Goal: Task Accomplishment & Management: Use online tool/utility

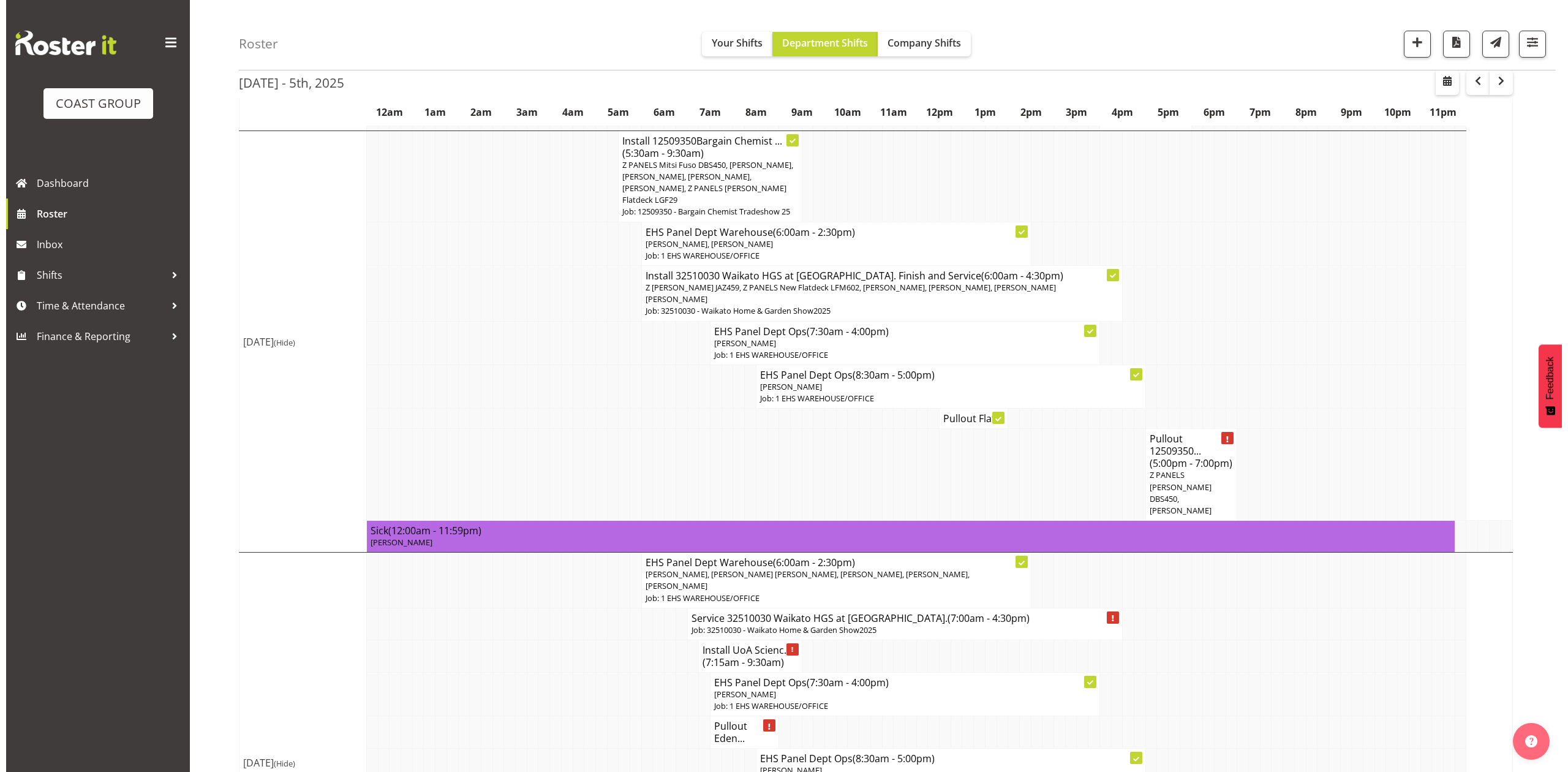
scroll to position [817, 0]
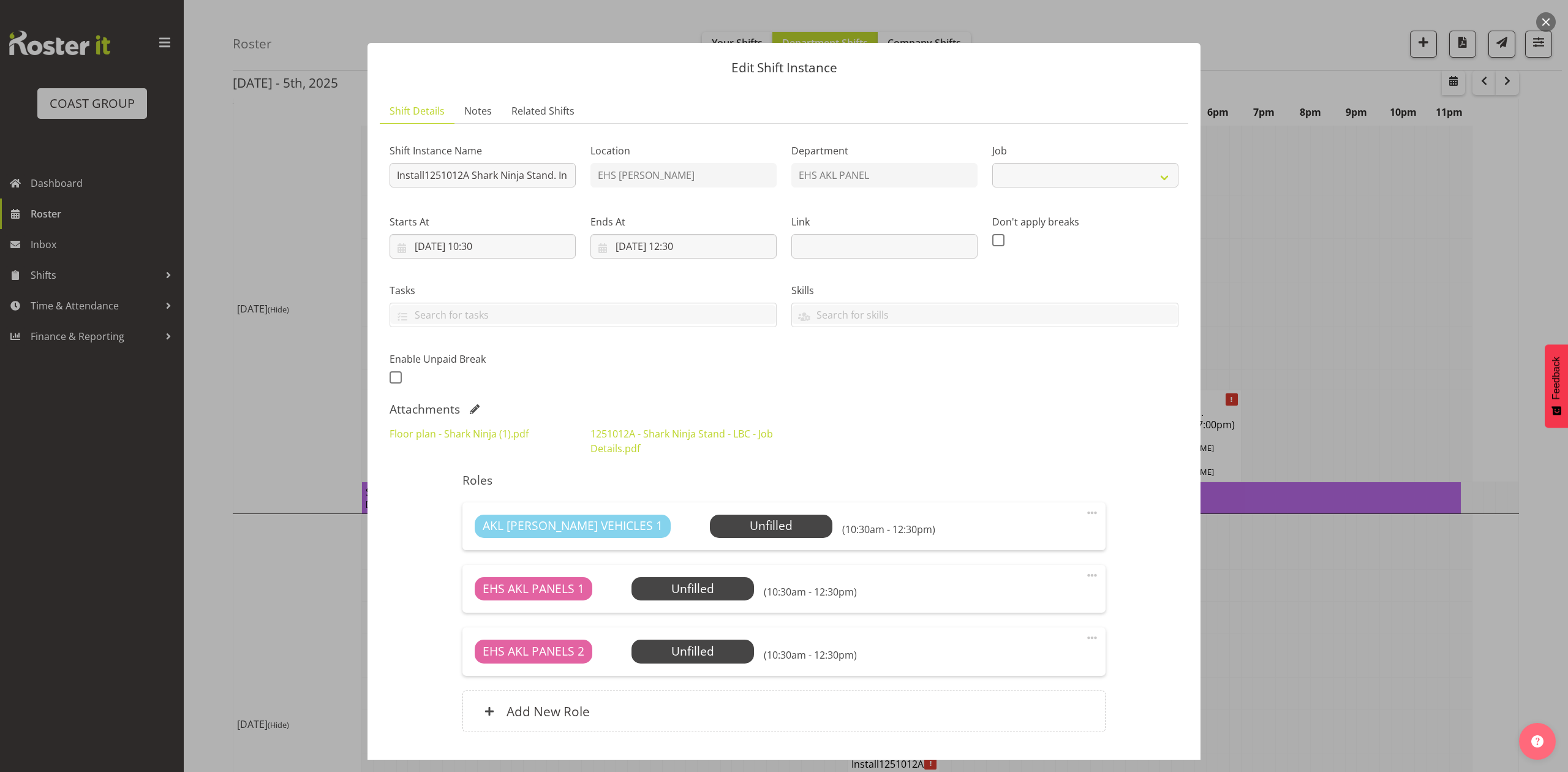
select select "10715"
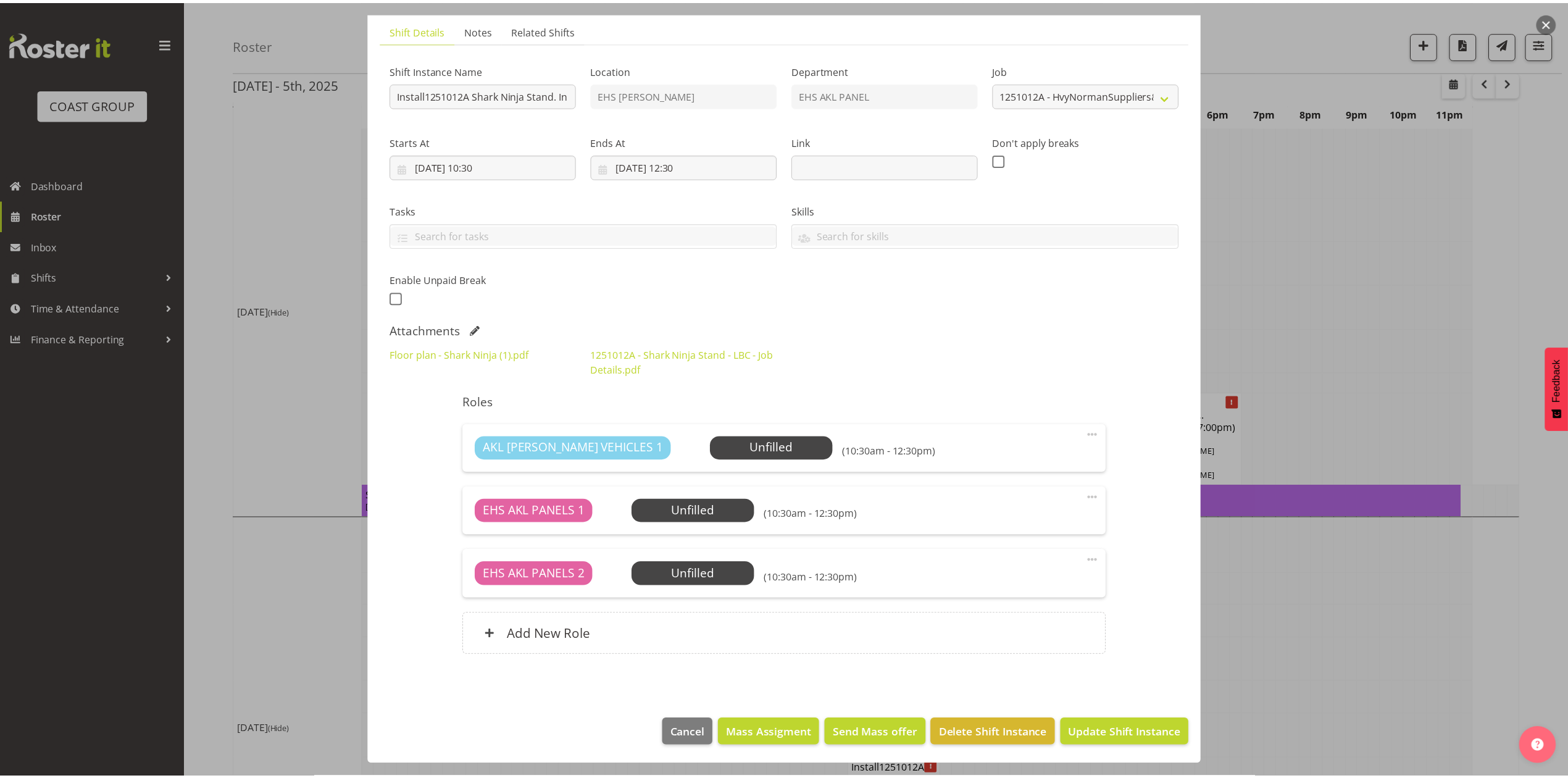
scroll to position [84, 0]
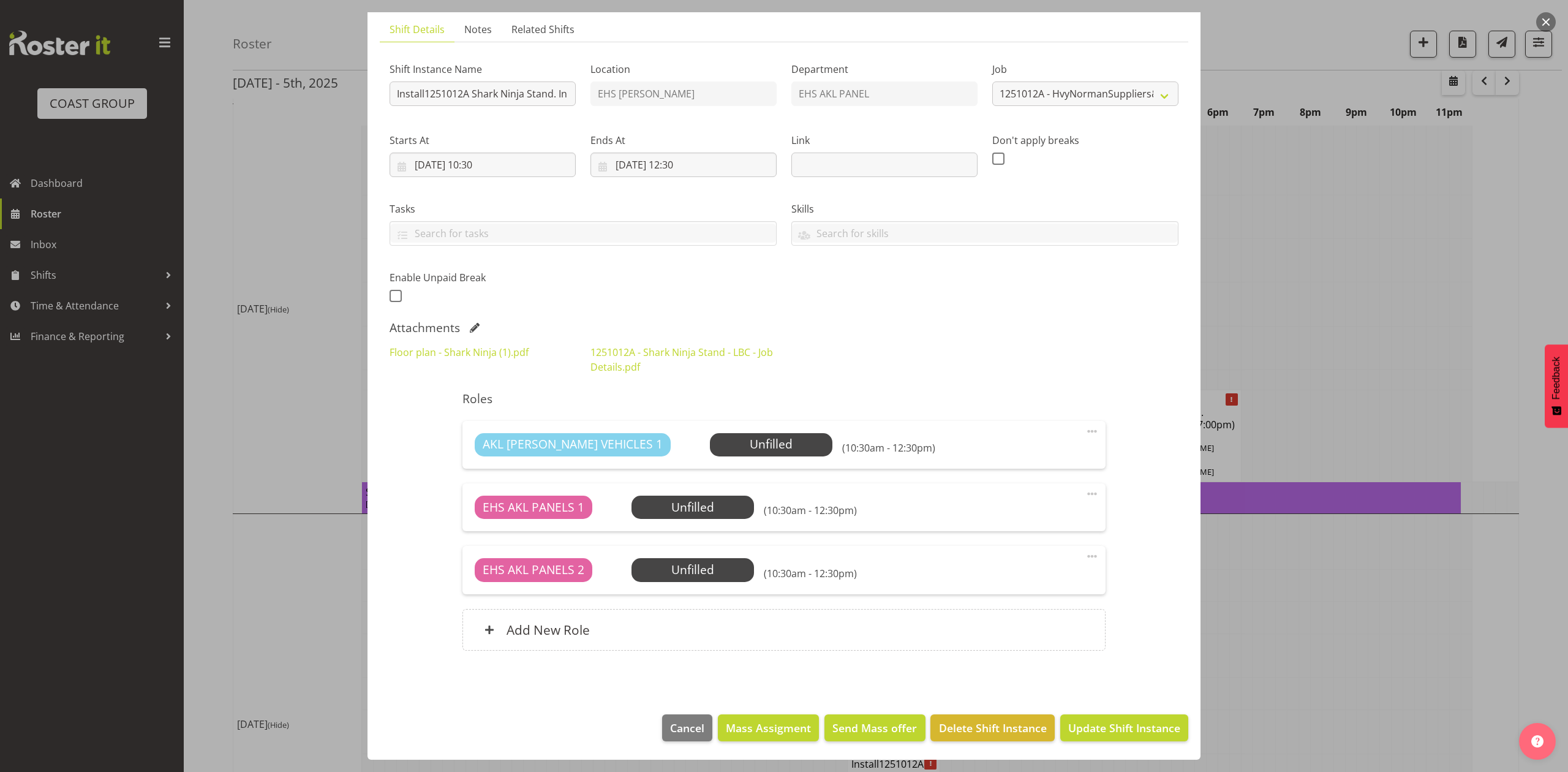
click at [1542, 20] on button "button" at bounding box center [1546, 22] width 19 height 19
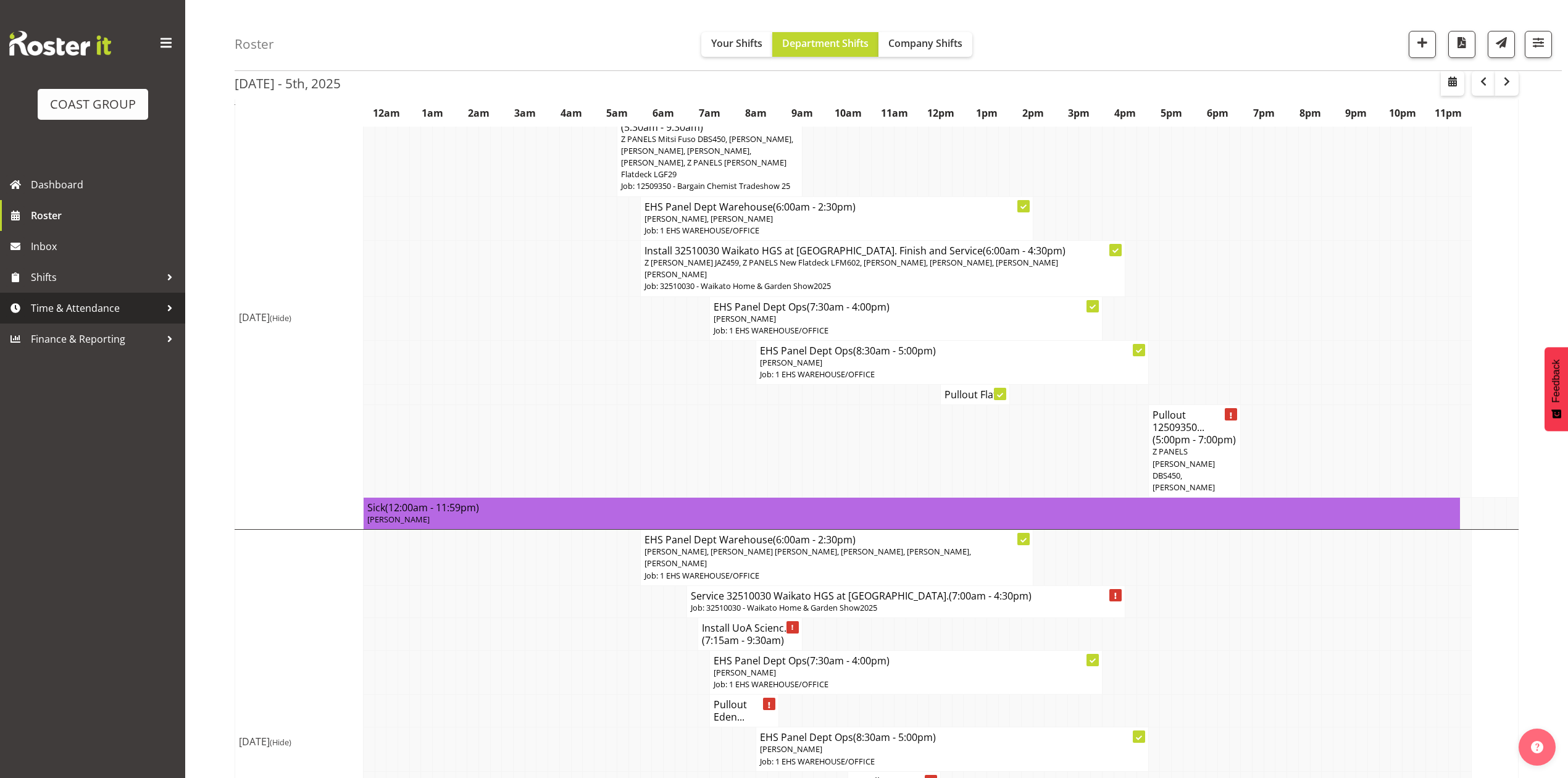
drag, startPoint x: 85, startPoint y: 300, endPoint x: 110, endPoint y: 322, distance: 33.3
click at [85, 300] on span "Time & Attendance" at bounding box center [96, 308] width 129 height 19
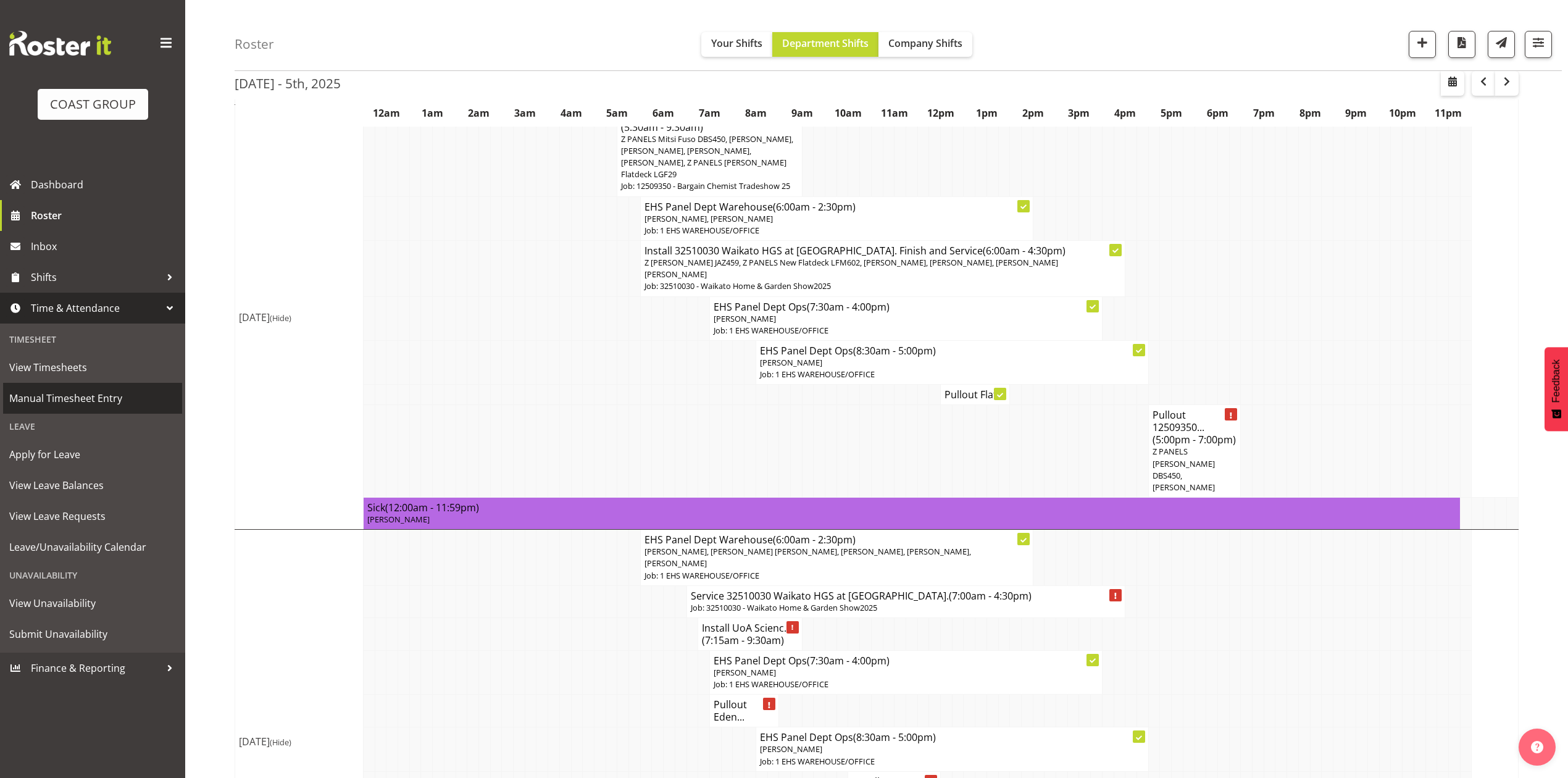
click at [87, 395] on span "Manual Timesheet Entry" at bounding box center [92, 398] width 167 height 19
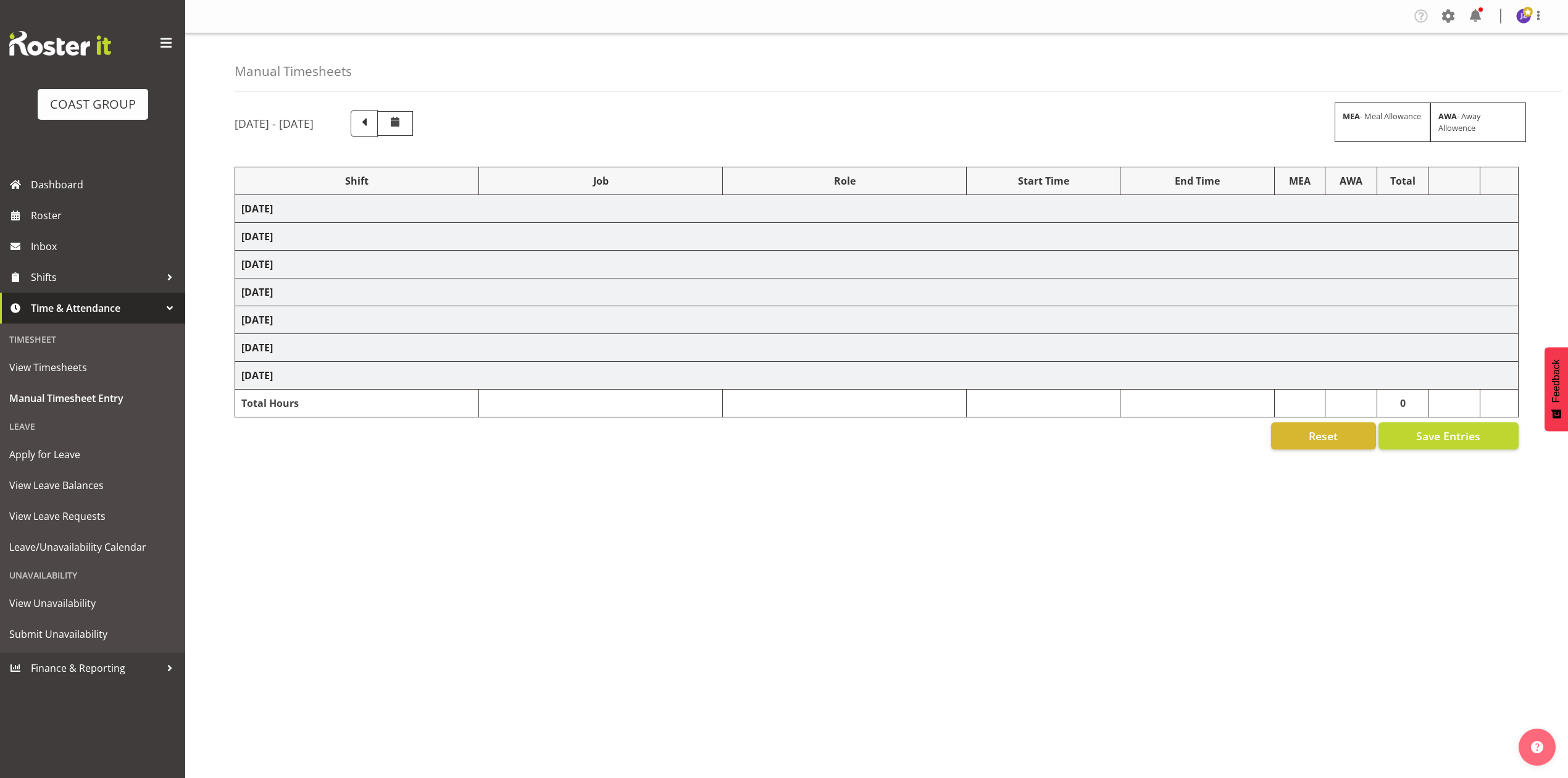
select select "68034"
select select "69"
select select "198"
select select "82600"
select select "8653"
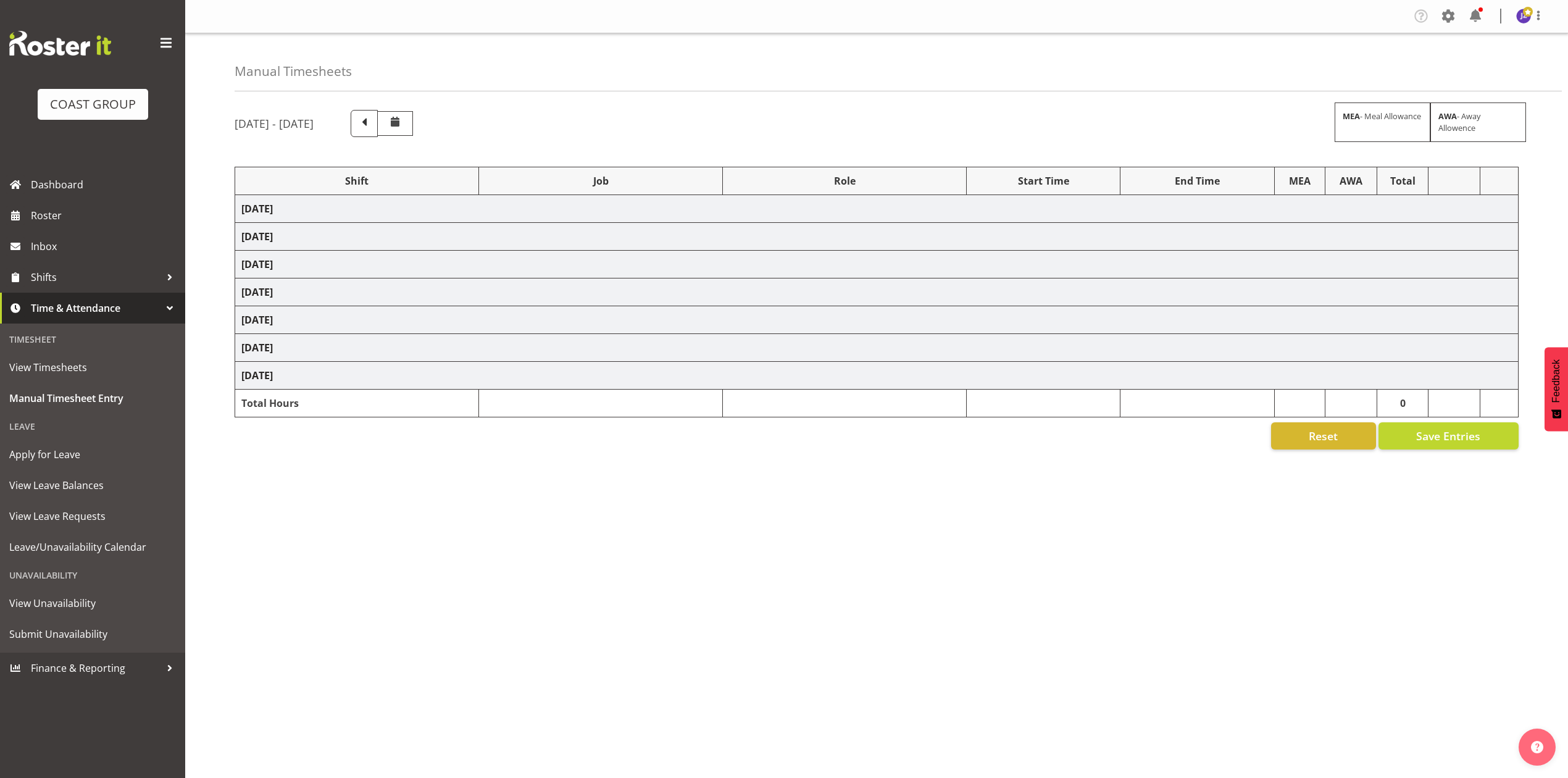
select select "68034"
select select "69"
select select "198"
select select "77800"
select select "9735"
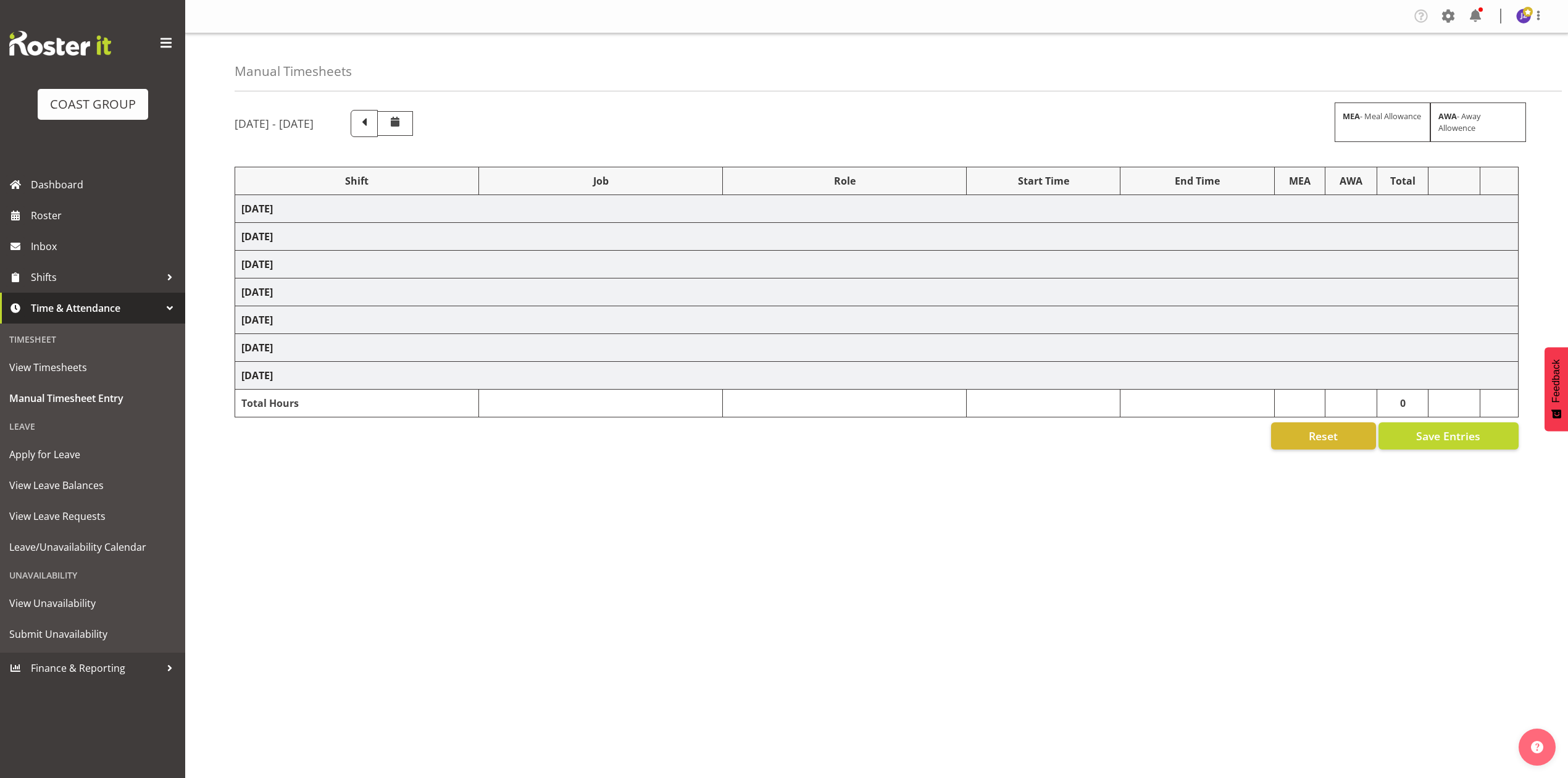
select select "82602"
select select "8653"
select select "82600"
select select "8653"
select select "82609"
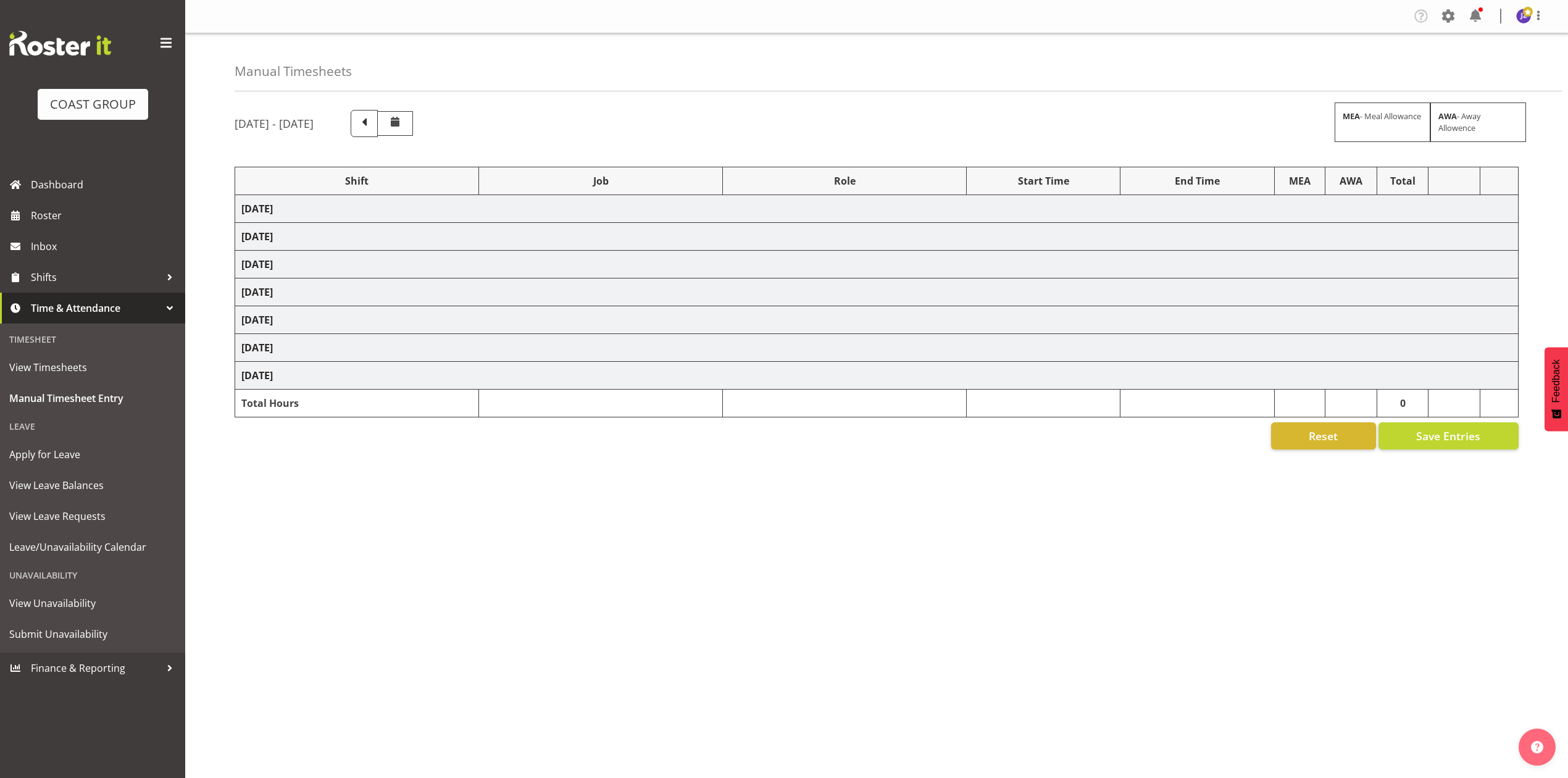
select select "9735"
select select "82676"
select select "8653"
select select "82600"
select select "8653"
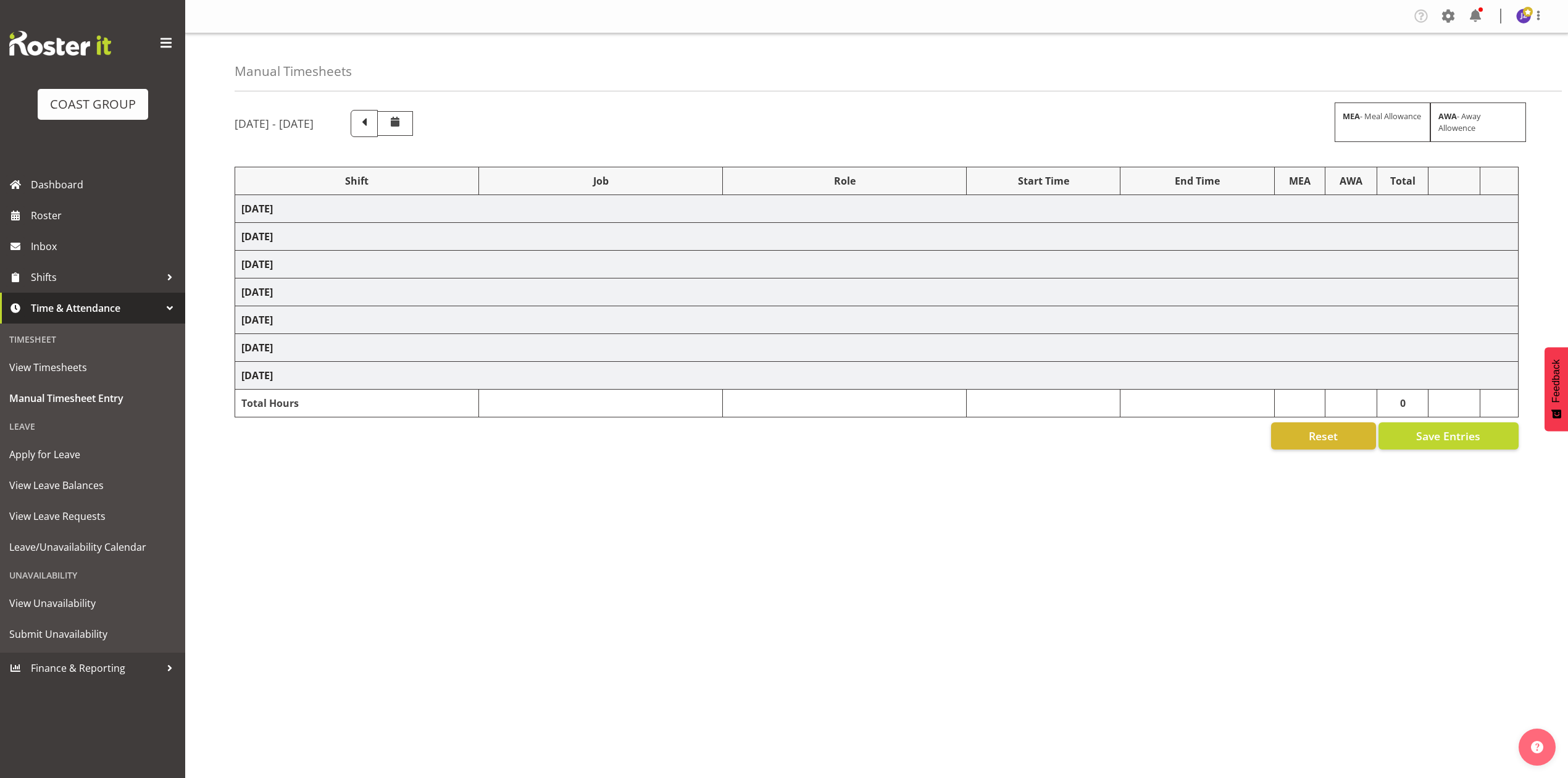
select select "77800"
select select "9735"
select select "75037"
select select "9957"
select select "82601"
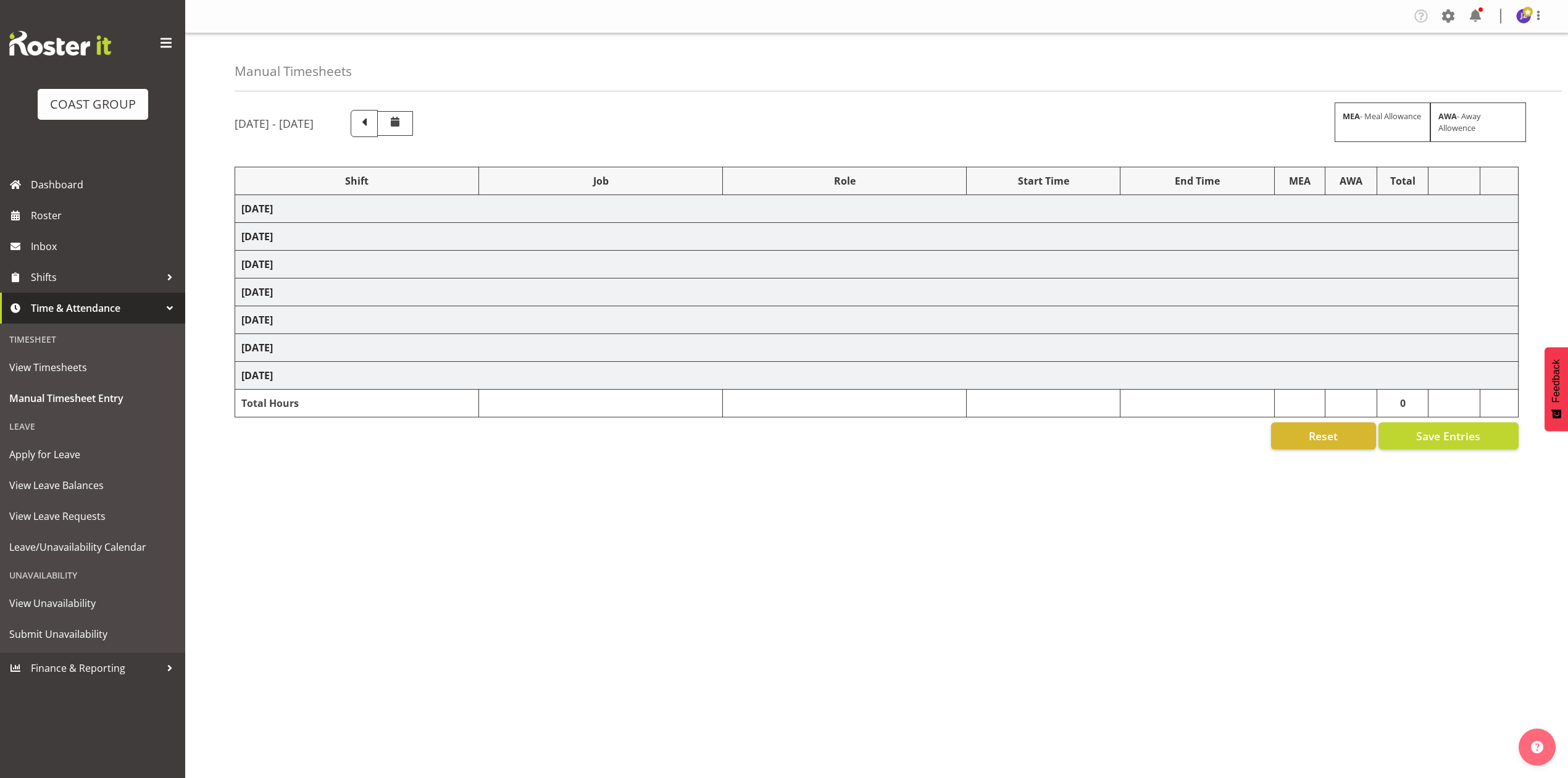
select select "8653"
select select "68034"
select select "69"
select select "198"
select select "82800"
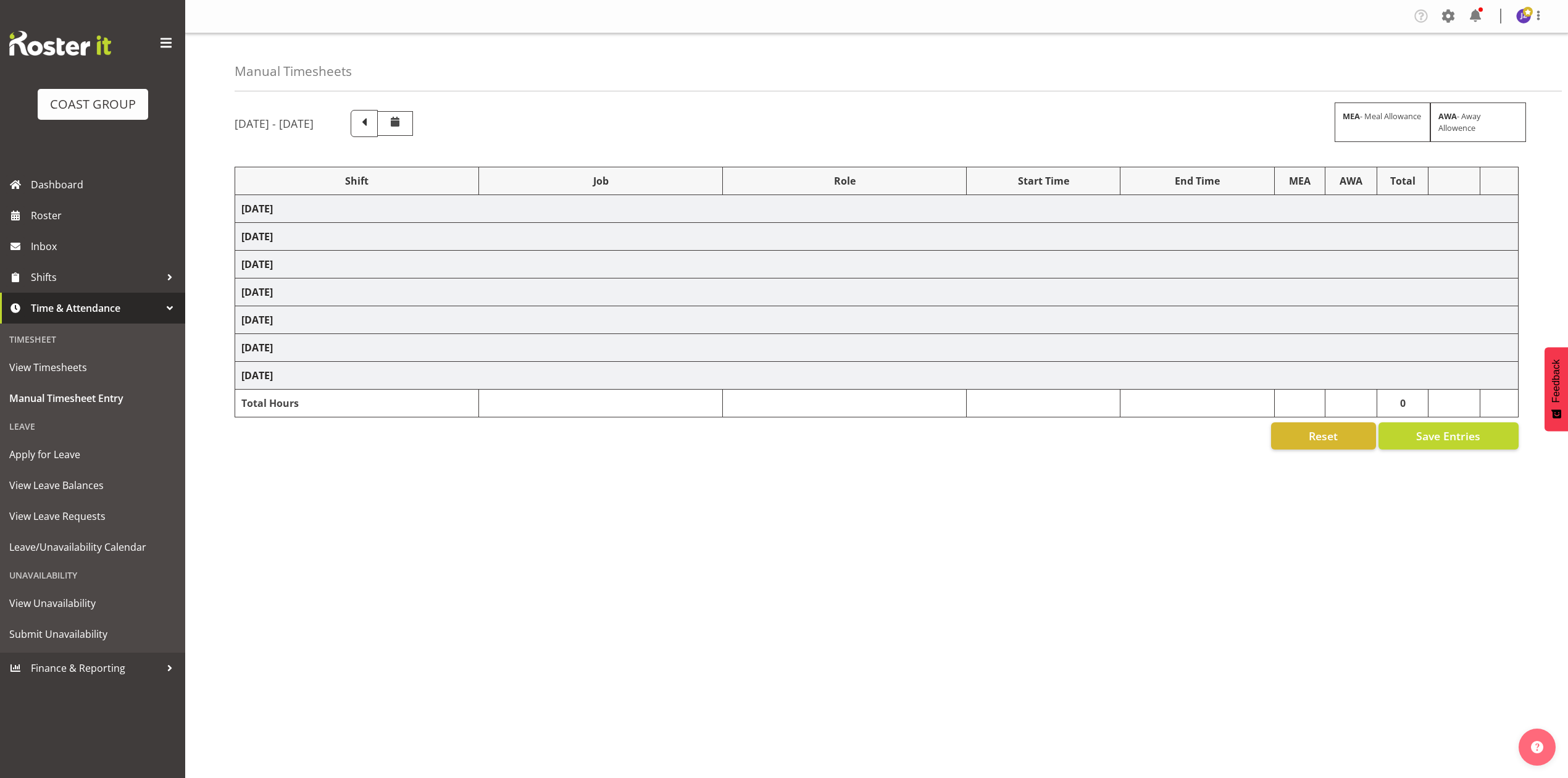
select select "8653"
select select "82290"
select select "10687"
select select "68034"
select select "69"
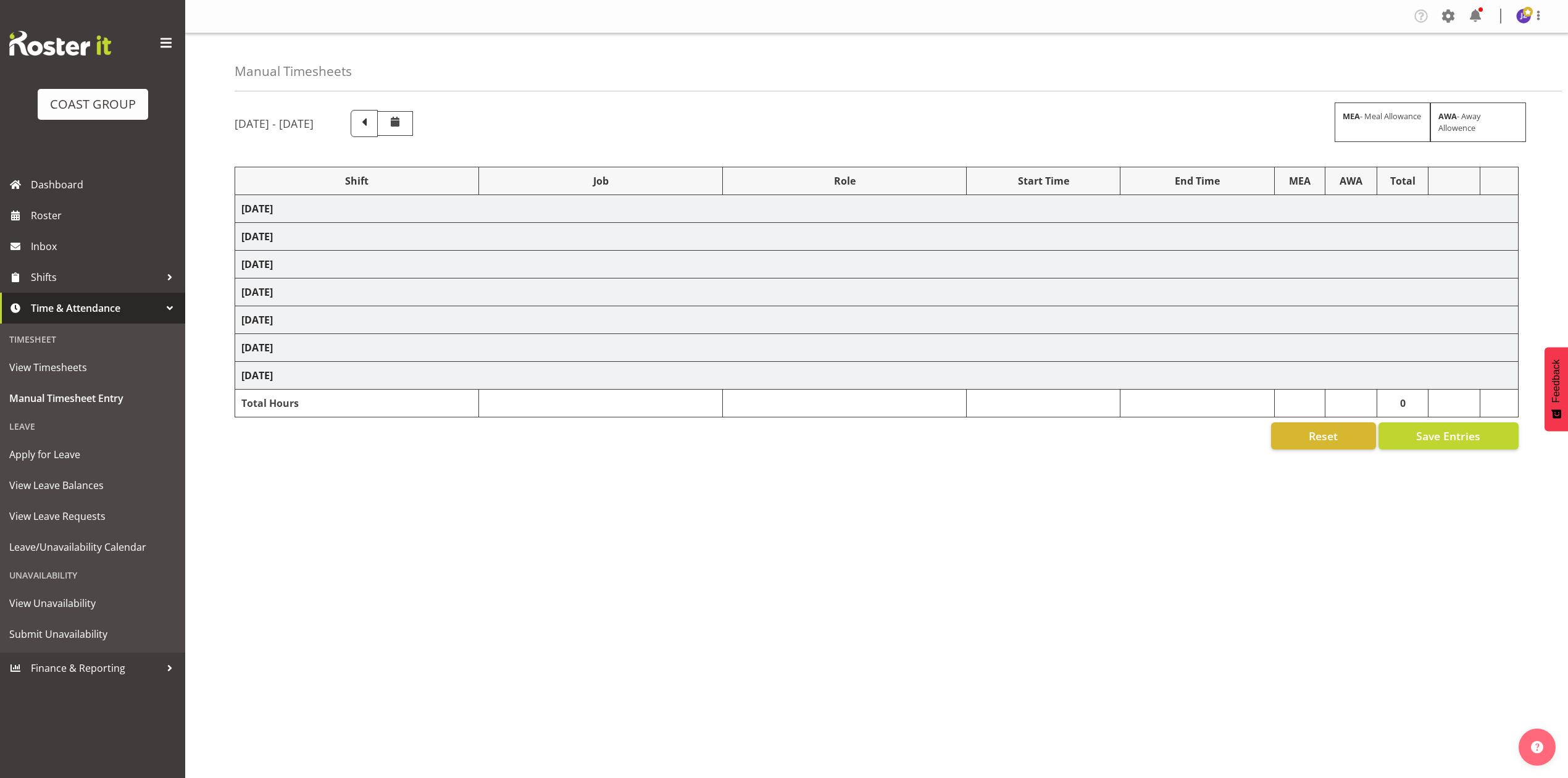
select select "198"
select select "82676"
select select "8653"
select select "82290"
select select "10687"
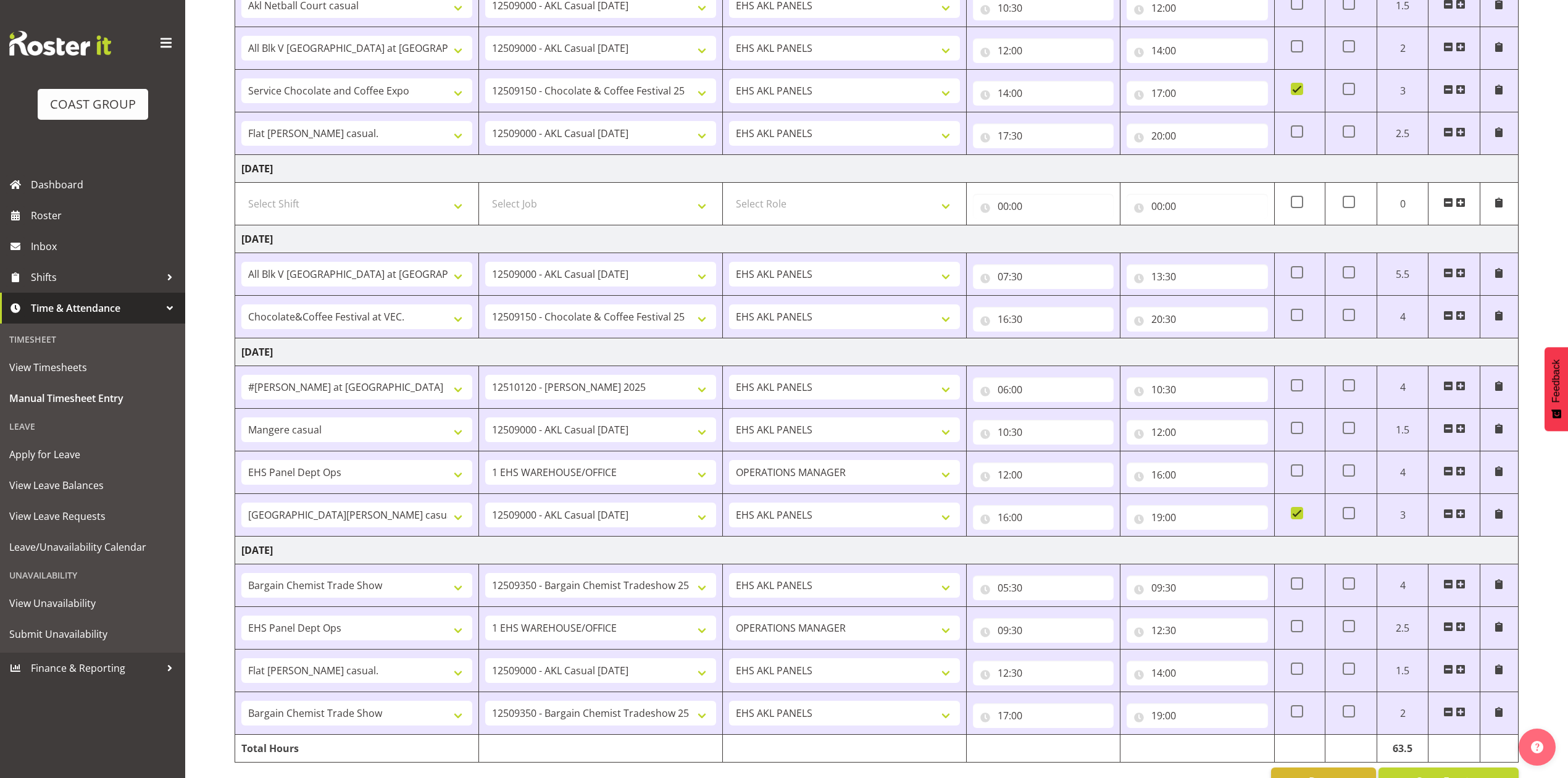
scroll to position [510, 0]
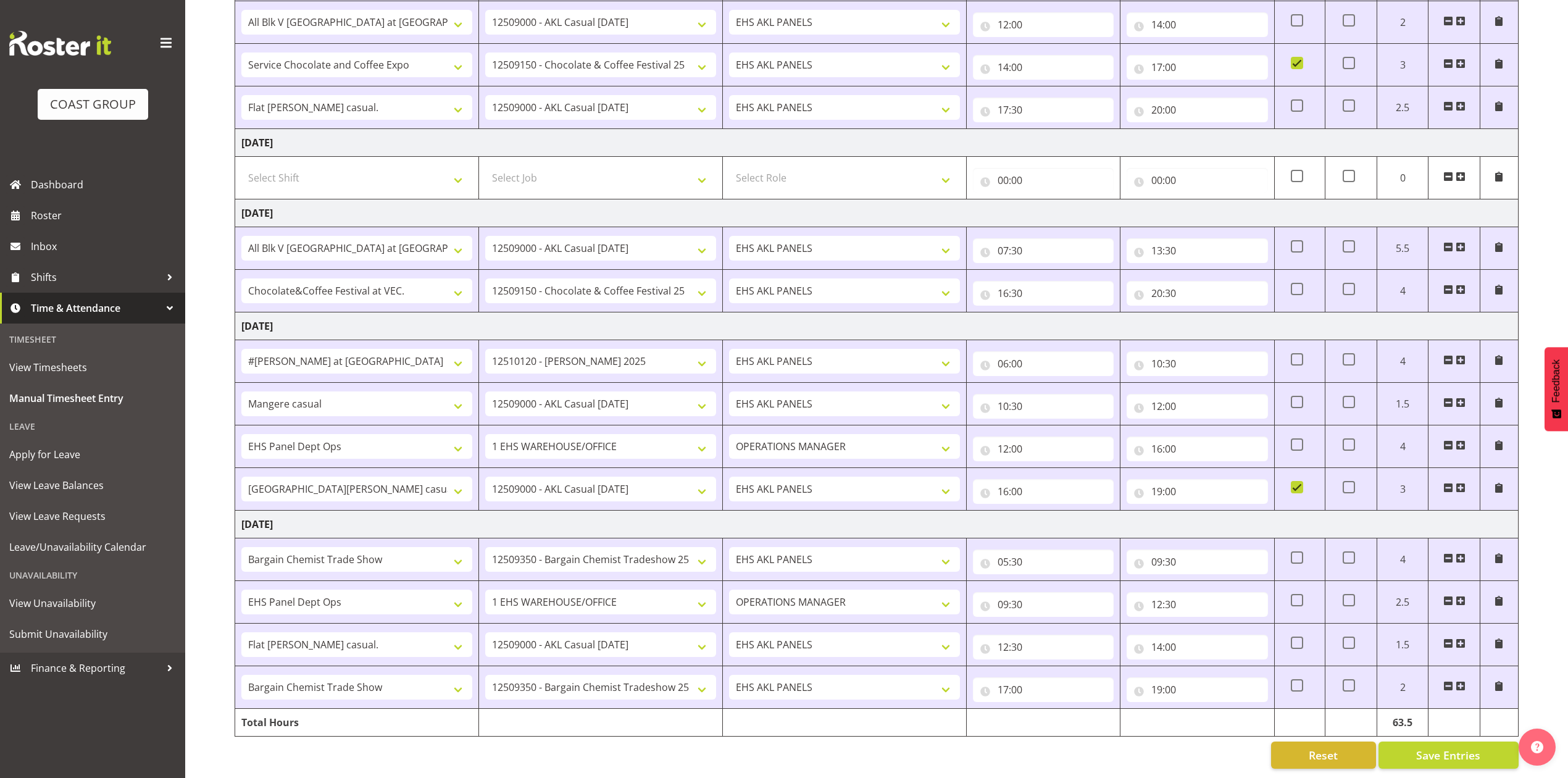
click at [1139, 749] on div "Reset Save Entries" at bounding box center [877, 754] width 1284 height 27
click at [1463, 747] on span "Save Entries" at bounding box center [1448, 755] width 64 height 16
click at [77, 213] on span "Roster" at bounding box center [105, 215] width 148 height 19
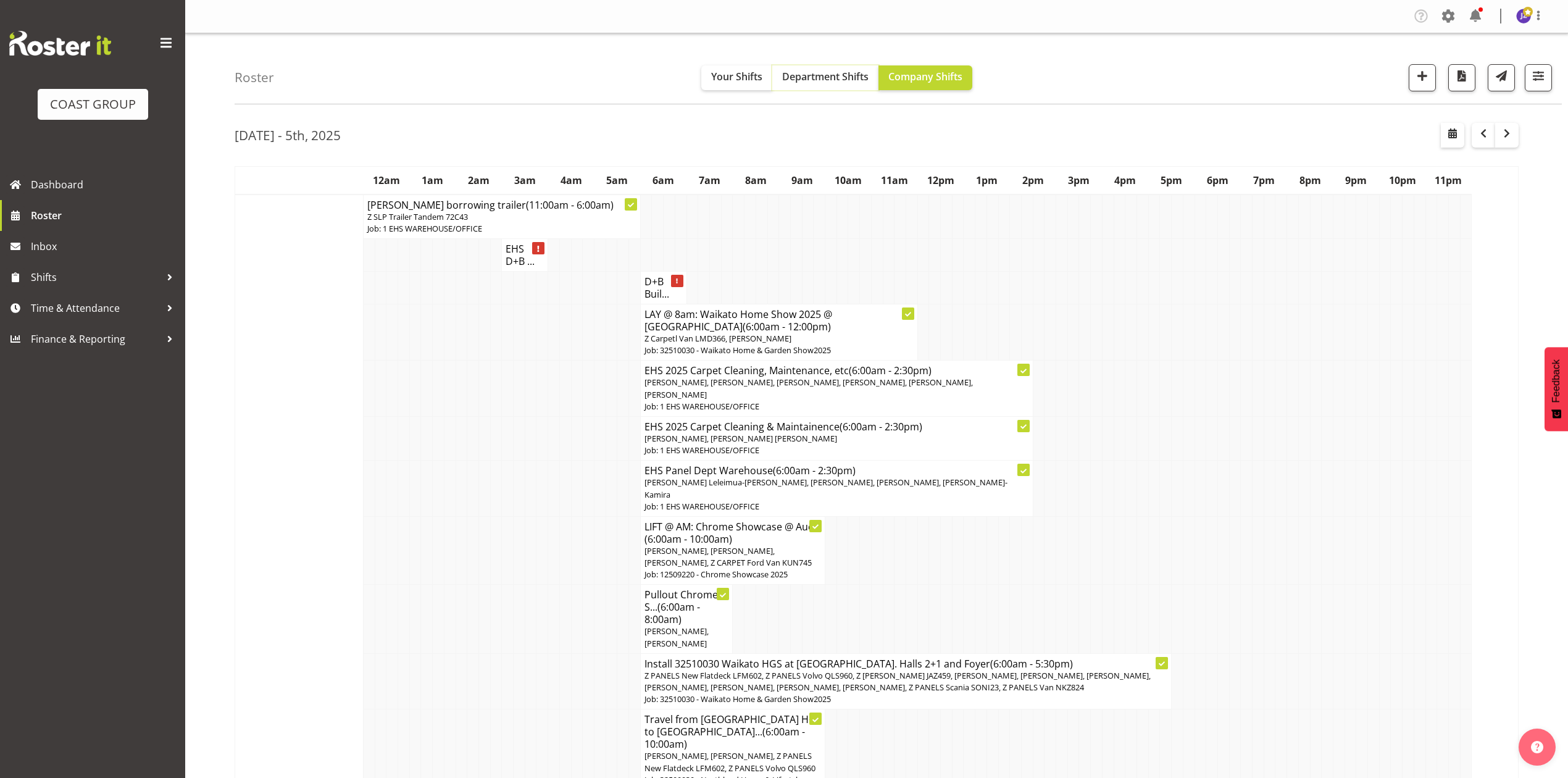
click at [800, 83] on span "Department Shifts" at bounding box center [825, 76] width 87 height 14
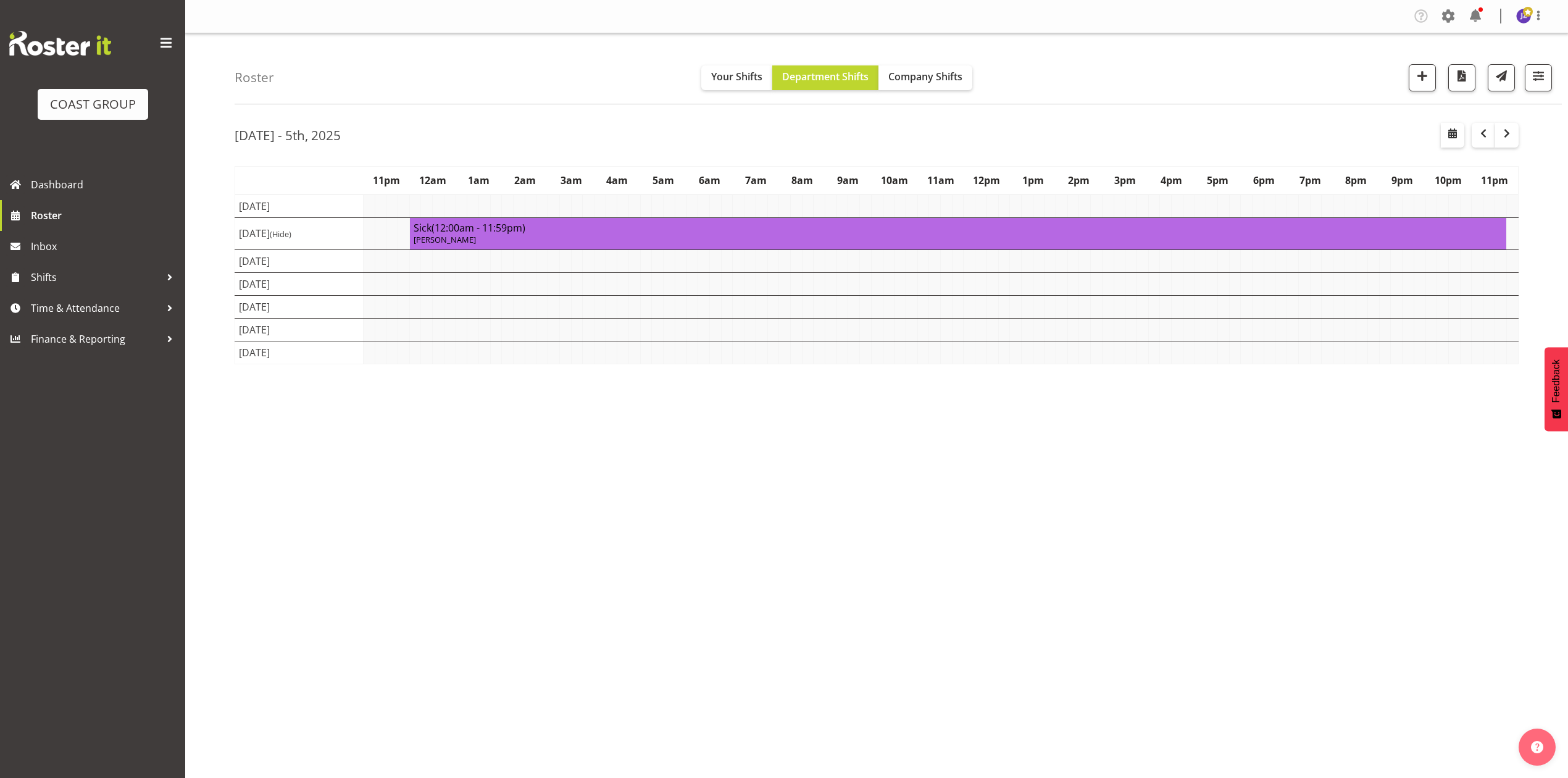
click at [1169, 104] on div "Roster Your Shifts Department Shifts Company Shifts 1 Locations Clear CARLTON E…" at bounding box center [898, 69] width 1328 height 71
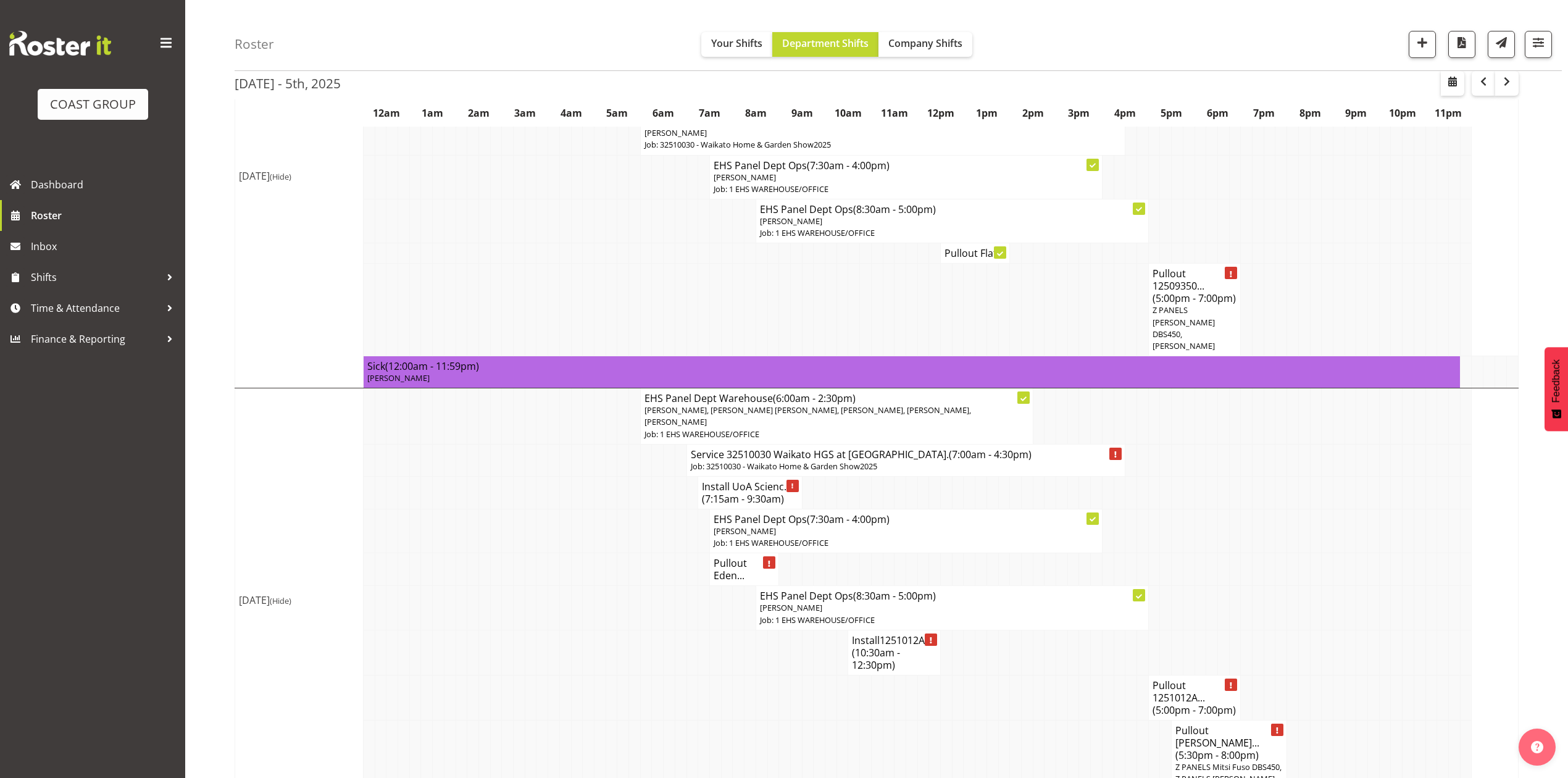
scroll to position [988, 0]
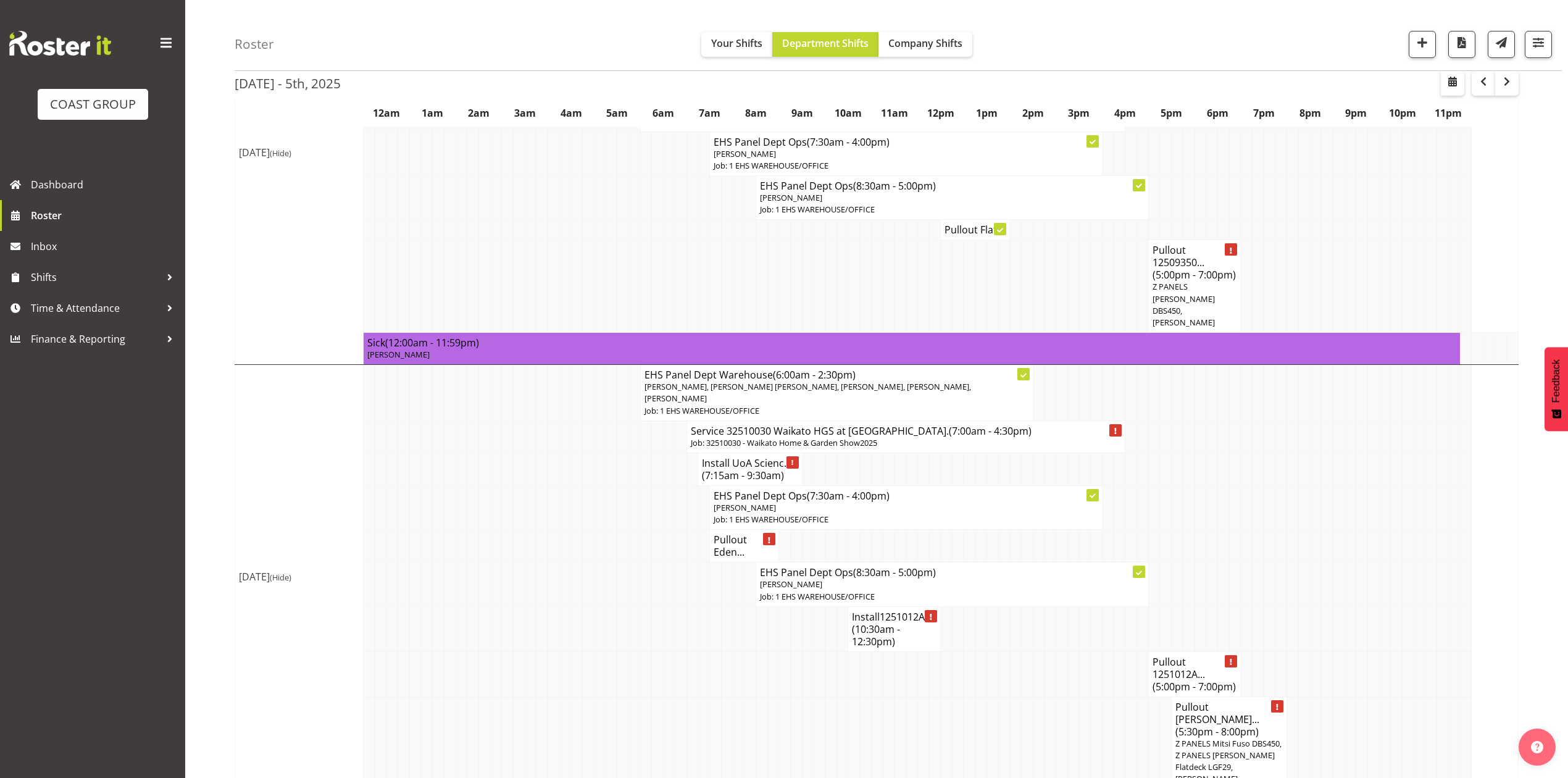
click at [1095, 606] on td at bounding box center [1097, 628] width 11 height 45
click at [1413, 396] on tbody "Show [DATE] [DATE] (Hide) [PERSON_NAME] borrowing trailer (11:00am - 6:00am) Z …" at bounding box center [877, 183] width 1283 height 1954
click at [726, 606] on td at bounding box center [727, 628] width 11 height 45
click at [1376, 563] on td at bounding box center [1373, 585] width 11 height 44
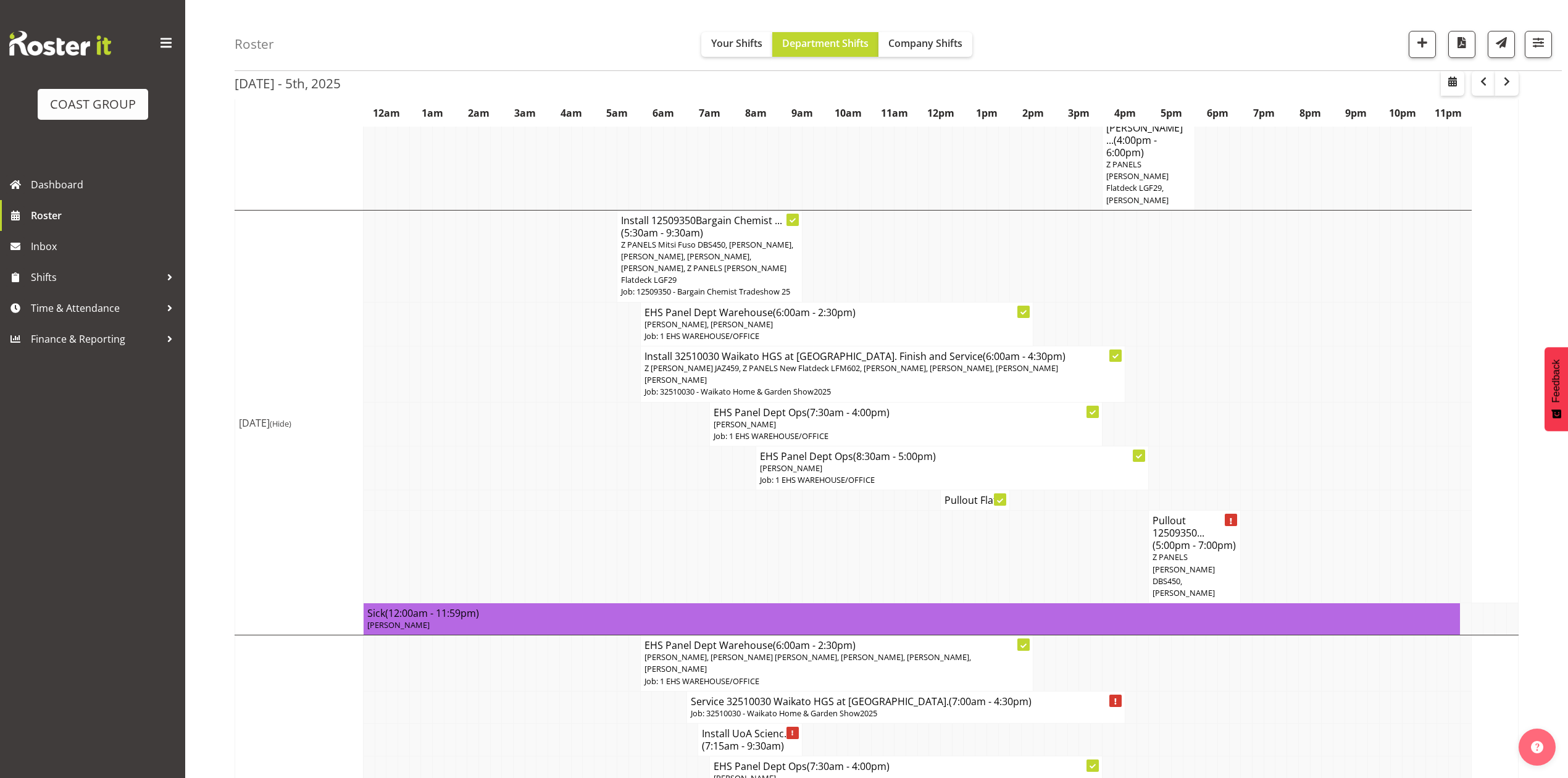
scroll to position [659, 0]
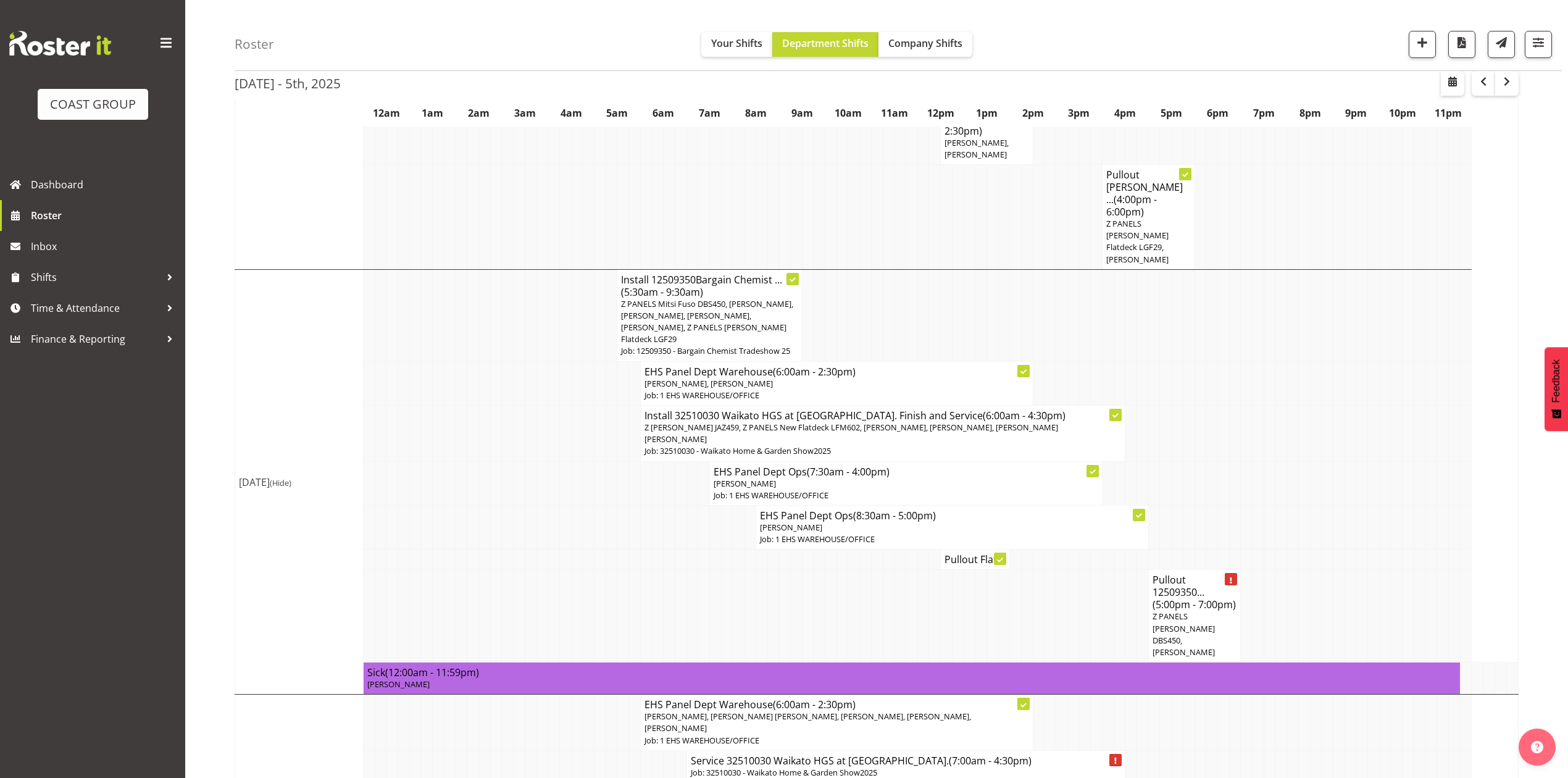
click at [1085, 550] on td at bounding box center [1085, 560] width 11 height 20
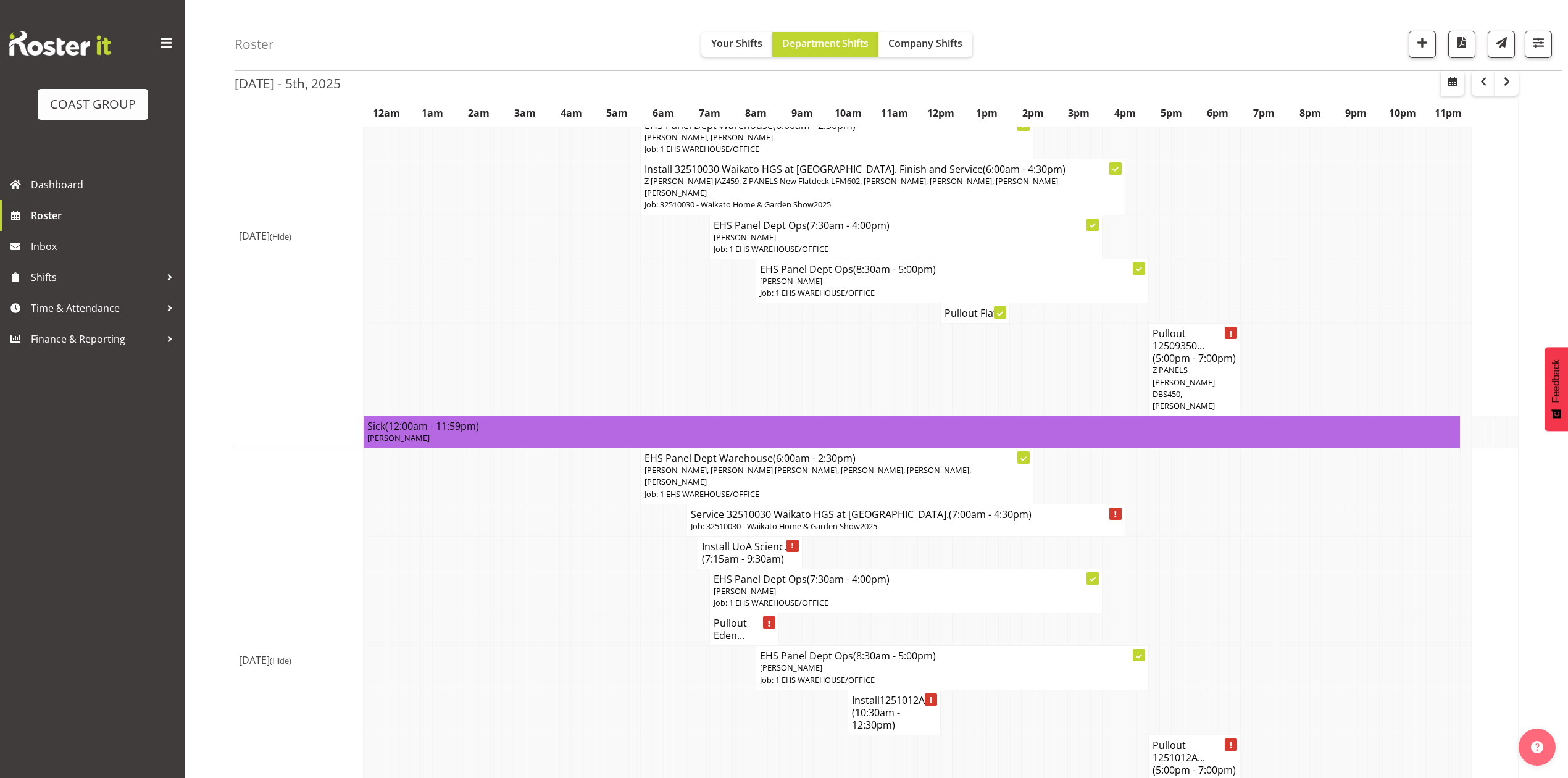
scroll to position [905, 0]
click at [1341, 536] on td at bounding box center [1338, 552] width 11 height 33
